Goal: Find specific page/section: Find specific page/section

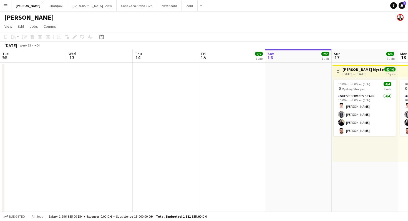
scroll to position [0, 228]
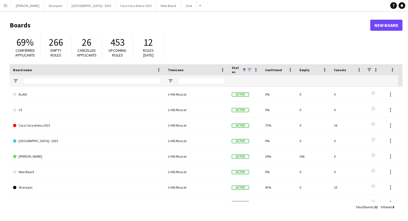
click at [3, 7] on app-icon "Menu" at bounding box center [5, 5] width 4 height 4
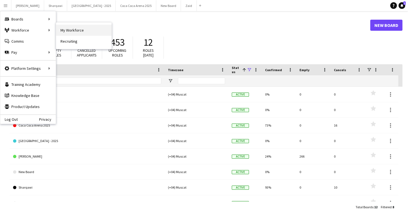
click at [73, 31] on link "My Workforce" at bounding box center [83, 30] width 55 height 11
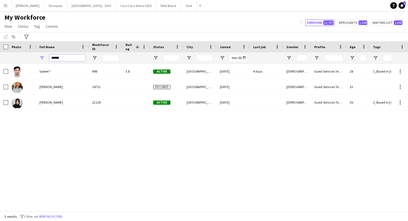
click at [75, 56] on input "******" at bounding box center [67, 58] width 36 height 7
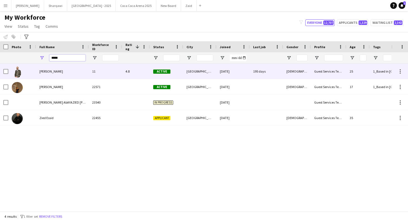
type input "****"
click at [75, 72] on div "Zied Rahmoun" at bounding box center [62, 71] width 53 height 15
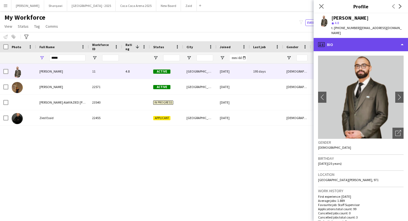
click at [355, 38] on div "profile Bio" at bounding box center [360, 44] width 94 height 13
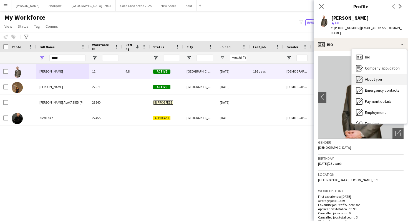
click at [376, 74] on div "About you About you" at bounding box center [378, 79] width 55 height 11
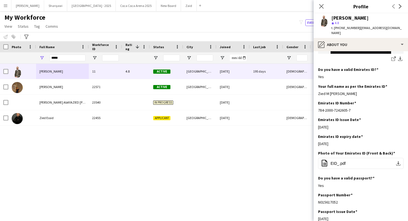
scroll to position [129, 0]
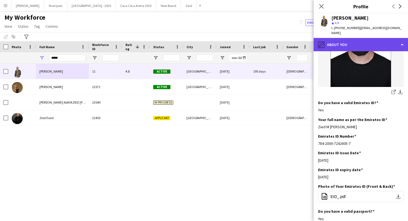
click at [366, 44] on div "pencil4 About you" at bounding box center [360, 44] width 94 height 13
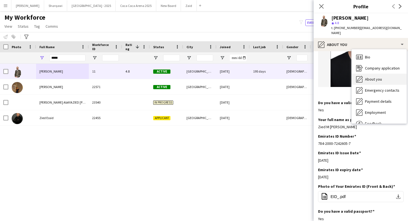
click at [384, 74] on div "About you About you" at bounding box center [378, 79] width 55 height 11
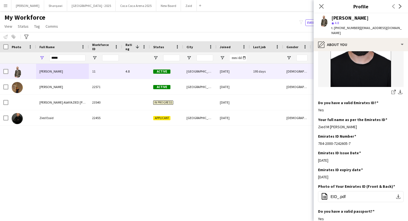
scroll to position [0, 0]
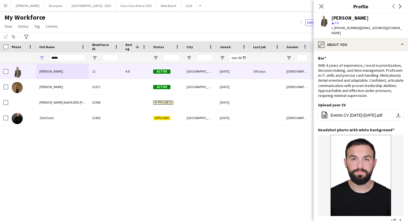
click at [372, 30] on div "t. +971501283808 | zaidrahmoun@hotmail.com" at bounding box center [367, 31] width 72 height 10
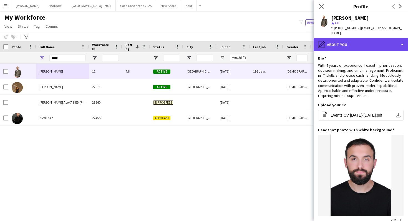
click at [372, 38] on div "pencil4 About you" at bounding box center [360, 44] width 94 height 13
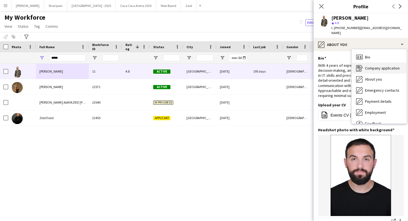
click at [383, 66] on span "Company application" at bounding box center [382, 68] width 35 height 5
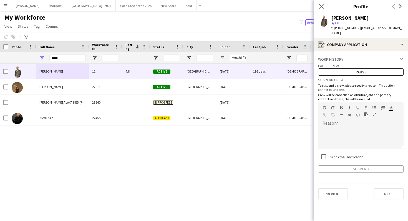
click at [375, 56] on div "Work history chevron-down" at bounding box center [360, 59] width 85 height 6
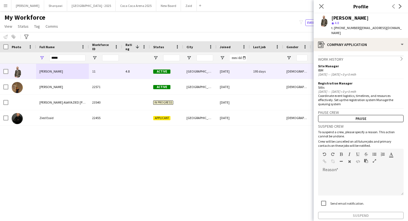
click at [372, 56] on div "Work history chevron-right" at bounding box center [360, 59] width 85 height 6
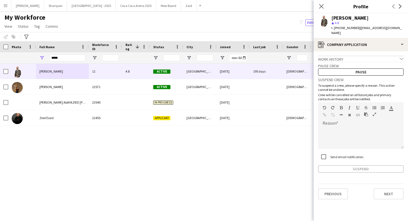
click at [380, 51] on app-crew-profile-application "Work history chevron-down Site Manager IBM Dec 2023 — Dec 2023 • 0 yr 0 mth Reg…" at bounding box center [360, 136] width 94 height 170
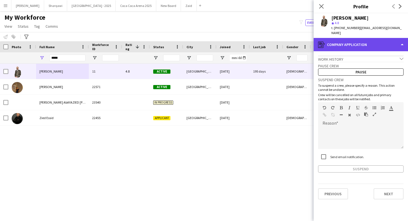
click at [371, 38] on div "register Company application" at bounding box center [360, 44] width 94 height 13
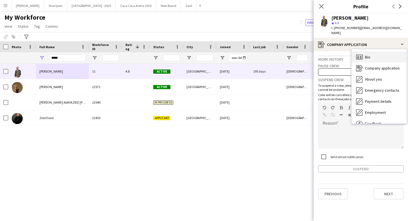
click at [382, 52] on div "Bio Bio" at bounding box center [378, 57] width 55 height 11
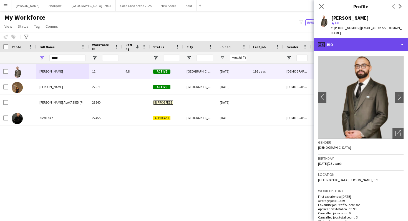
click at [361, 40] on div "profile Bio" at bounding box center [360, 44] width 94 height 13
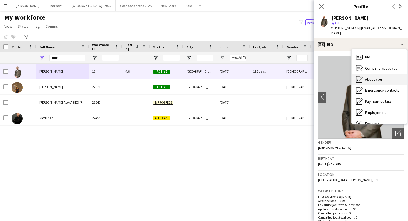
click at [373, 77] on span "About you" at bounding box center [373, 79] width 17 height 5
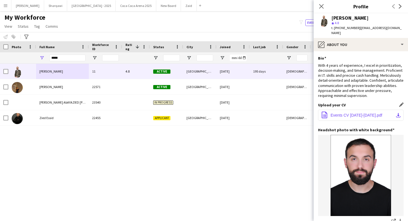
click at [398, 113] on app-icon "download-bottom" at bounding box center [398, 115] width 4 height 4
